Goal: Transaction & Acquisition: Download file/media

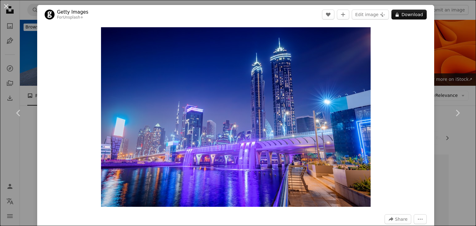
scroll to position [1146, 0]
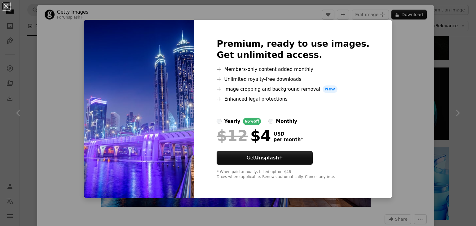
click at [419, 124] on div "An X shape Premium, ready to use images. Get unlimited access. A plus sign Memb…" at bounding box center [238, 113] width 476 height 226
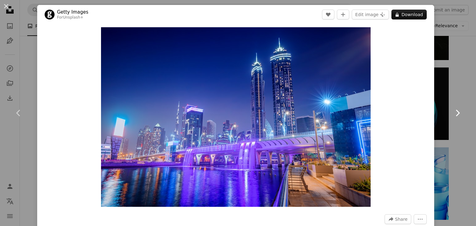
click at [454, 113] on icon "Chevron right" at bounding box center [457, 113] width 10 height 10
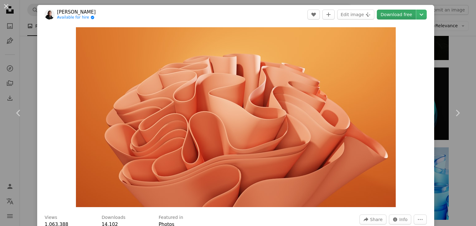
click at [395, 15] on link "Download free" at bounding box center [395, 15] width 39 height 10
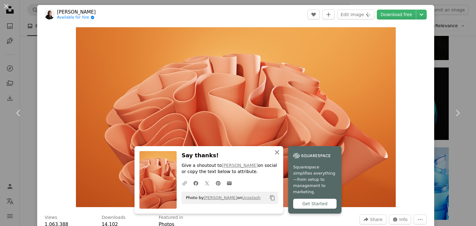
click at [276, 156] on icon "An X shape" at bounding box center [276, 152] width 7 height 7
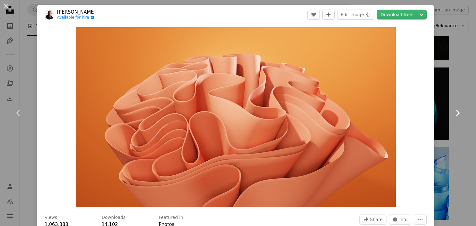
click at [458, 115] on icon "Chevron right" at bounding box center [457, 113] width 10 height 10
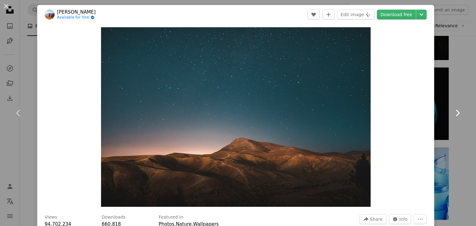
click at [457, 120] on link "Chevron right" at bounding box center [456, 112] width 37 height 59
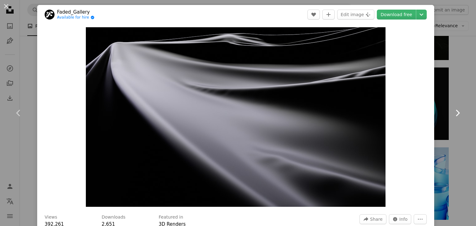
click at [457, 122] on link "Chevron right" at bounding box center [456, 112] width 37 height 59
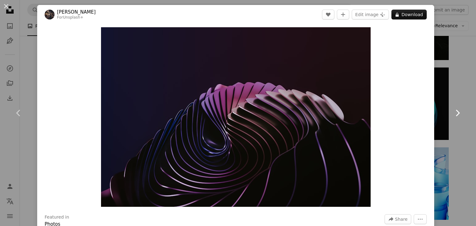
click at [454, 124] on link "Chevron right" at bounding box center [456, 112] width 37 height 59
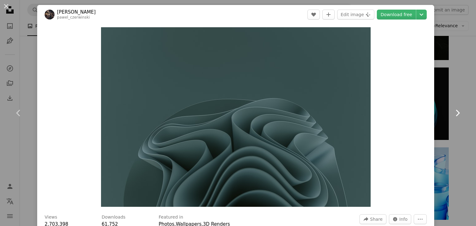
click at [454, 124] on link "Chevron right" at bounding box center [456, 112] width 37 height 59
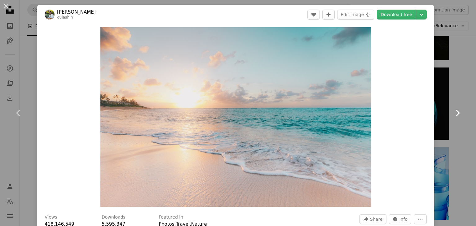
click at [454, 124] on link "Chevron right" at bounding box center [456, 112] width 37 height 59
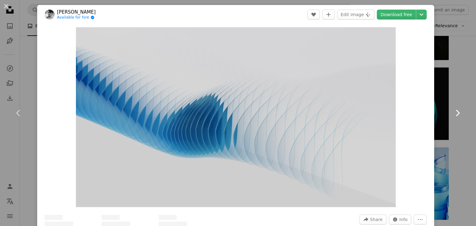
click at [454, 124] on link "Chevron right" at bounding box center [456, 112] width 37 height 59
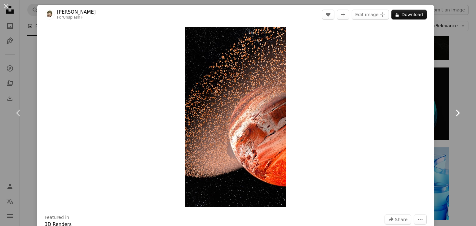
click at [454, 126] on link "Chevron right" at bounding box center [456, 112] width 37 height 59
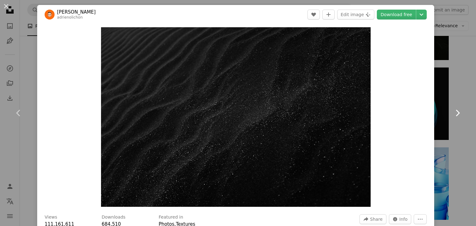
click at [459, 115] on icon "Chevron right" at bounding box center [457, 113] width 10 height 10
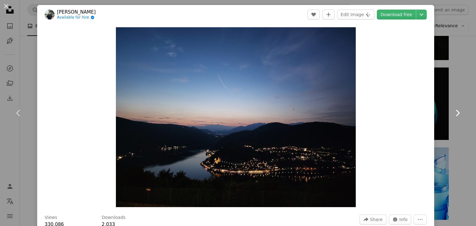
click at [459, 117] on icon "Chevron right" at bounding box center [457, 113] width 10 height 10
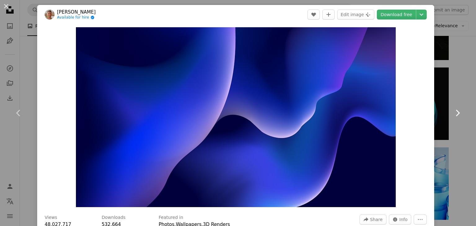
click at [459, 117] on icon "Chevron right" at bounding box center [457, 113] width 10 height 10
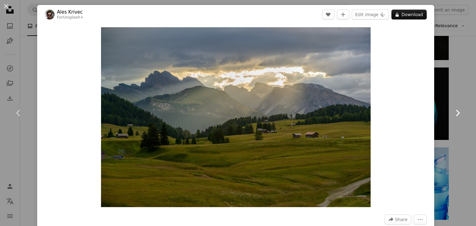
click at [459, 117] on icon "Chevron right" at bounding box center [457, 113] width 10 height 10
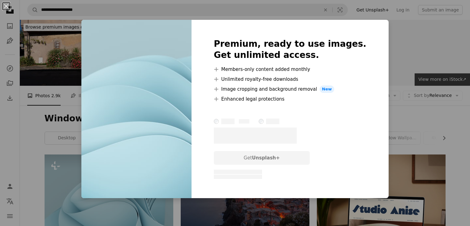
scroll to position [93, 0]
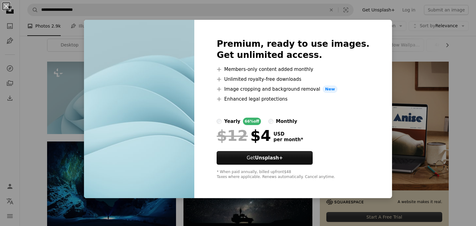
click at [469, 97] on div "An X shape Premium, ready to use images. Get unlimited access. A plus sign Memb…" at bounding box center [238, 113] width 476 height 226
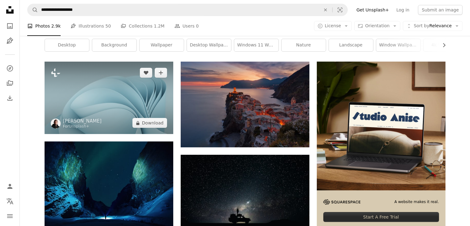
click at [93, 113] on img at bounding box center [109, 98] width 129 height 72
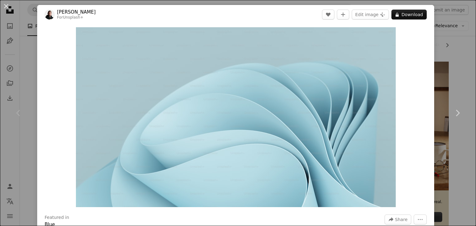
click at [458, 45] on div "An X shape Chevron left Chevron right [PERSON_NAME] For Unsplash+ A heart A plu…" at bounding box center [238, 113] width 476 height 226
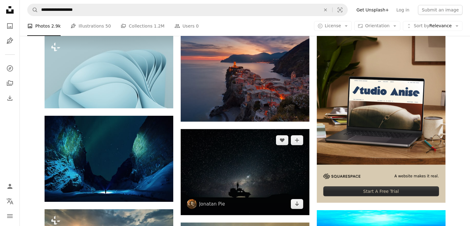
scroll to position [248, 0]
